Goal: Task Accomplishment & Management: Use online tool/utility

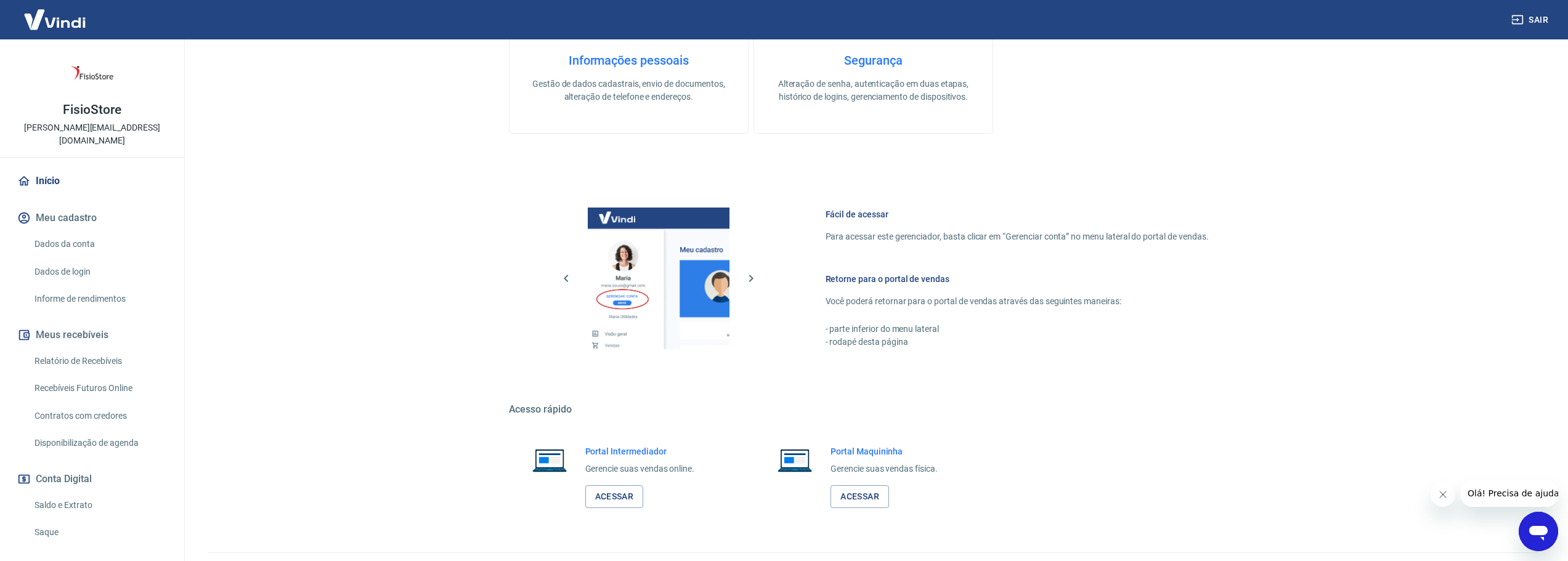
scroll to position [399, 0]
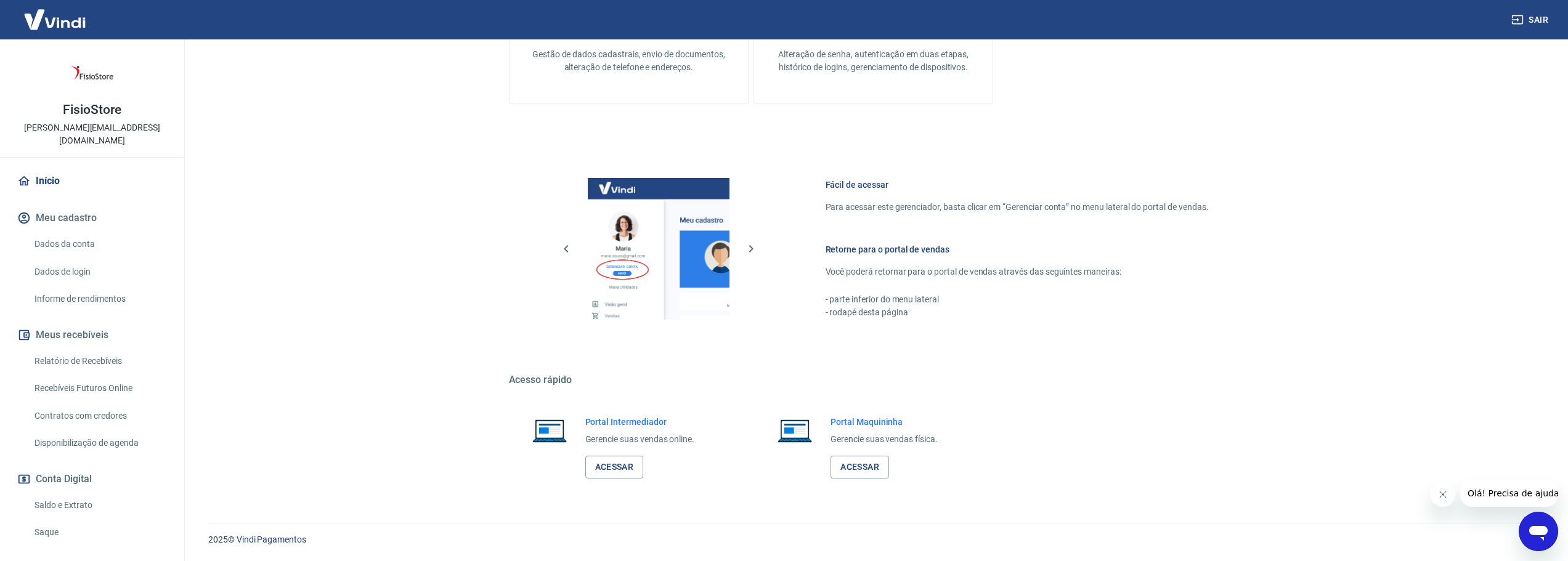
click at [66, 493] on link "Saldo e Extrato" at bounding box center [99, 505] width 140 height 25
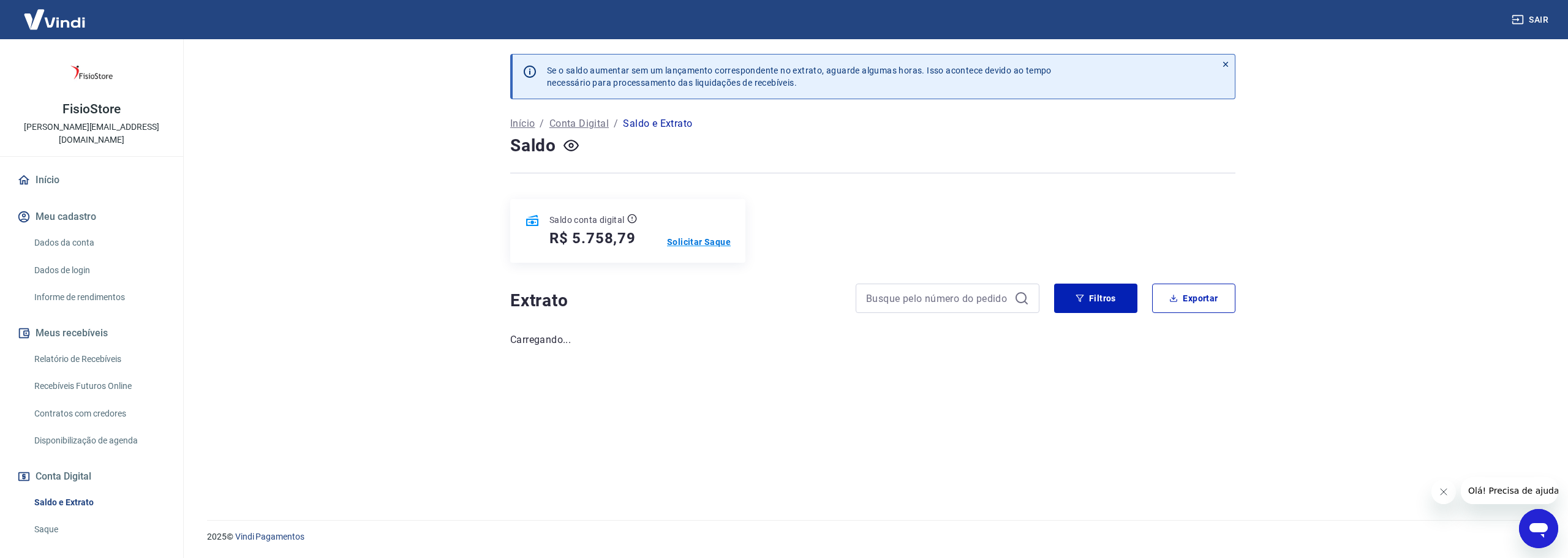
click at [698, 241] on p "Solicitar Saque" at bounding box center [699, 241] width 63 height 12
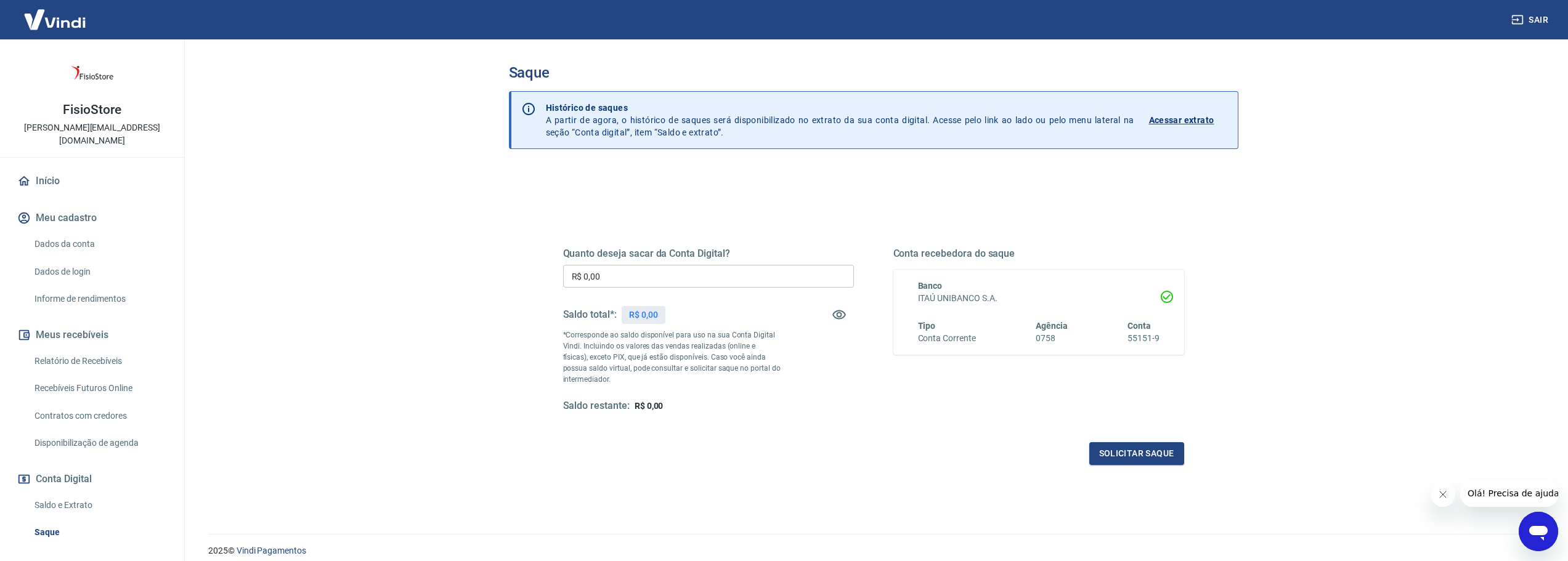
click at [647, 274] on input "R$ 0,00" at bounding box center [709, 276] width 291 height 23
type input "R$ 5.758,79"
click at [791, 440] on div "Quanto deseja sacar da Conta Digital? R$ 5.758,79 ​ Saldo total*: R$ 5.758,79 *…" at bounding box center [874, 341] width 621 height 247
click at [1118, 448] on button "Solicitar saque" at bounding box center [1137, 454] width 95 height 23
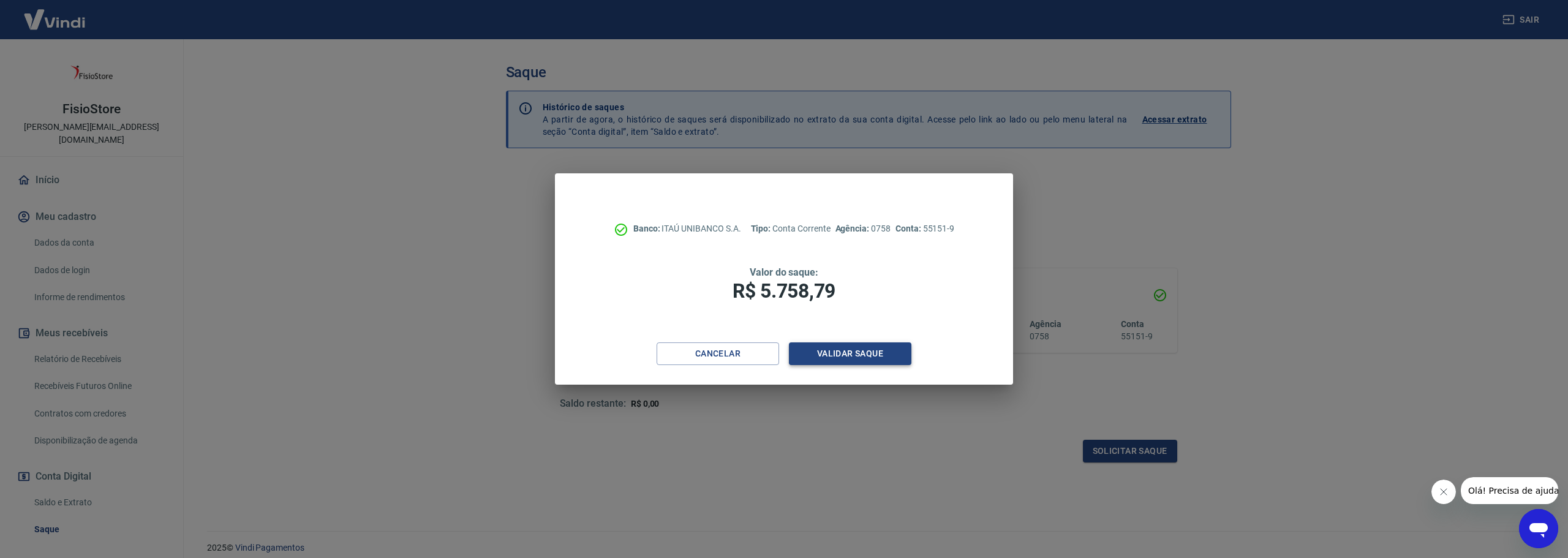
click at [852, 351] on button "Validar saque" at bounding box center [850, 354] width 123 height 23
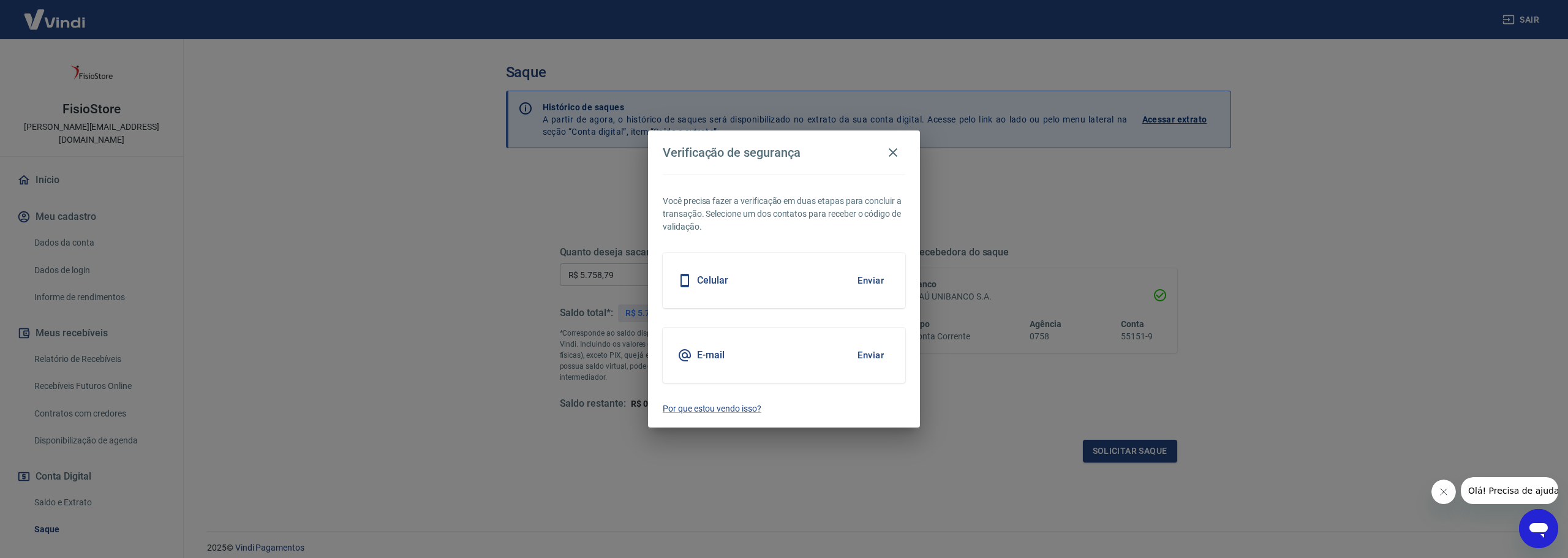
click at [872, 348] on button "Enviar" at bounding box center [870, 356] width 40 height 26
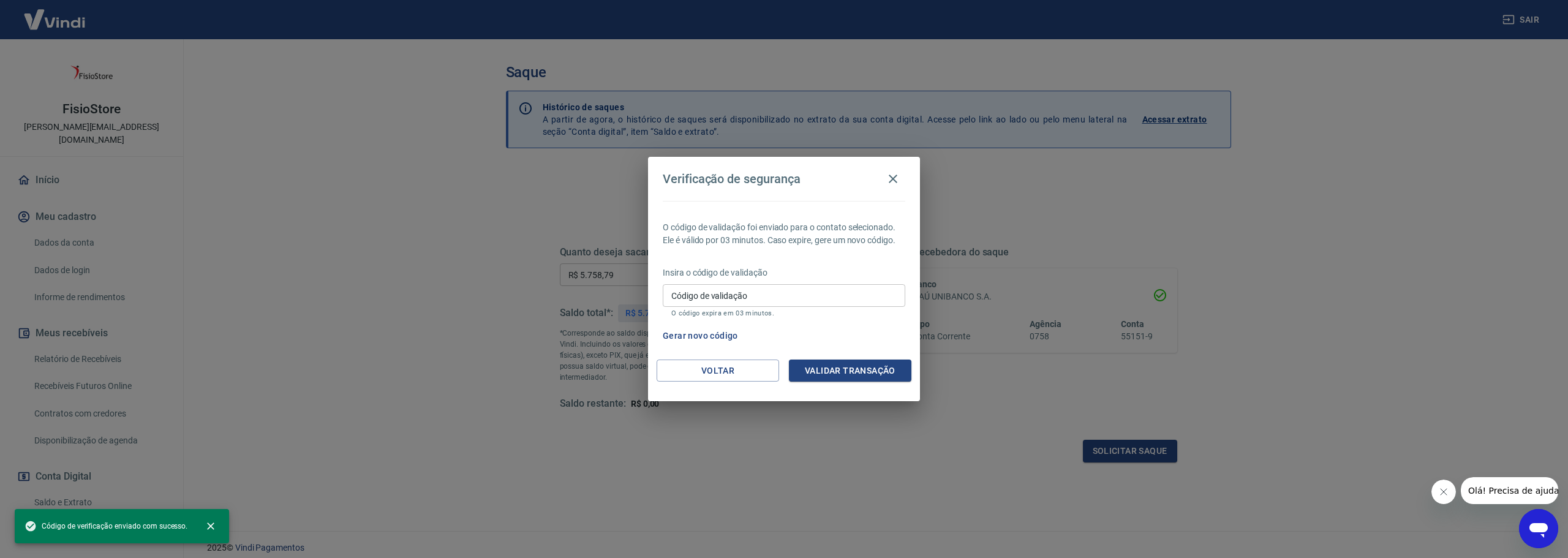
click at [777, 296] on input "Código de validação" at bounding box center [784, 296] width 243 height 23
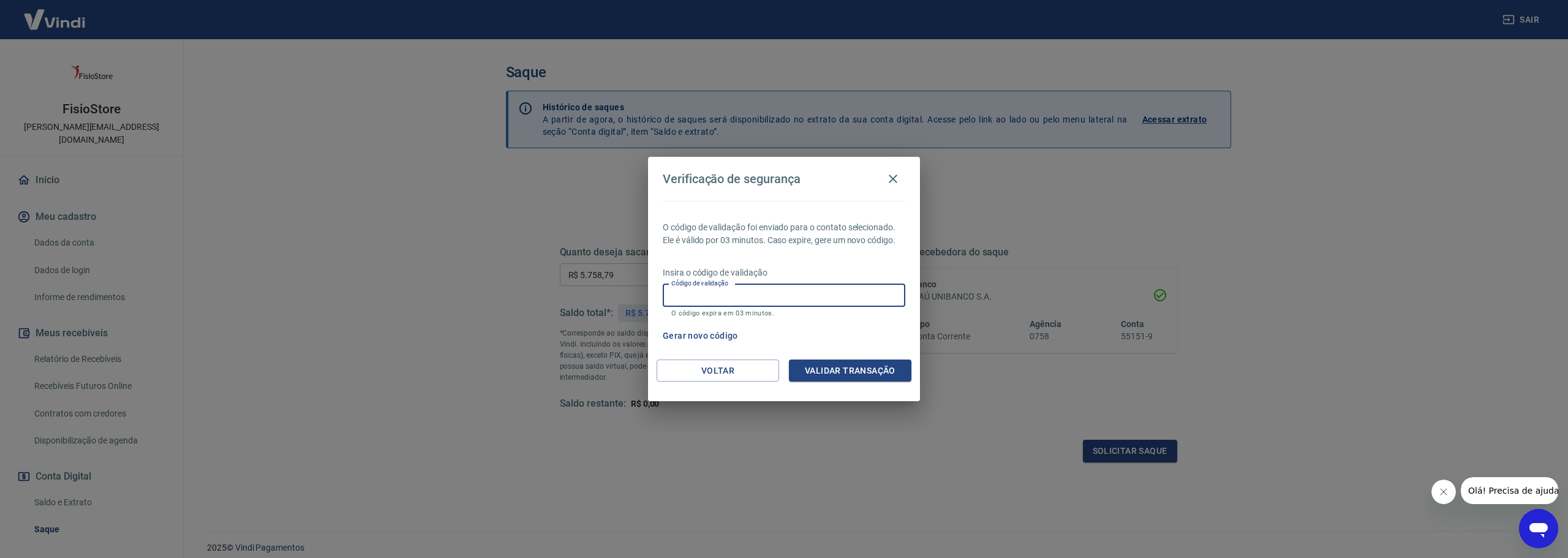
paste input "515630"
type input "515630"
click at [831, 370] on button "Validar transação" at bounding box center [850, 371] width 123 height 23
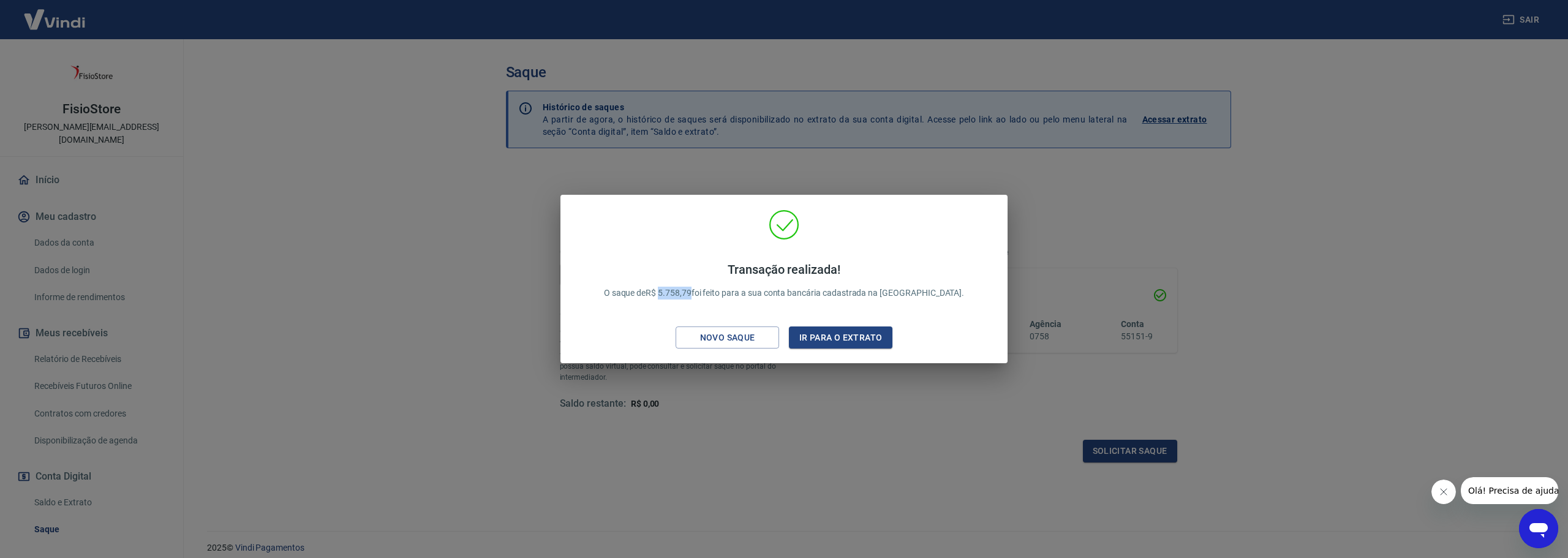
drag, startPoint x: 691, startPoint y: 291, endPoint x: 725, endPoint y: 291, distance: 34.0
click at [725, 291] on p "Transação realizada! O saque de R$ 5.758,79 foi feito para a sua conta bancária…" at bounding box center [784, 281] width 361 height 37
copy p "5.758,79"
click at [859, 403] on div "Transação realizada! O saque de R$ 5.758,79 foi feito para a sua conta bancária…" at bounding box center [784, 279] width 1568 height 558
